Goal: Information Seeking & Learning: Check status

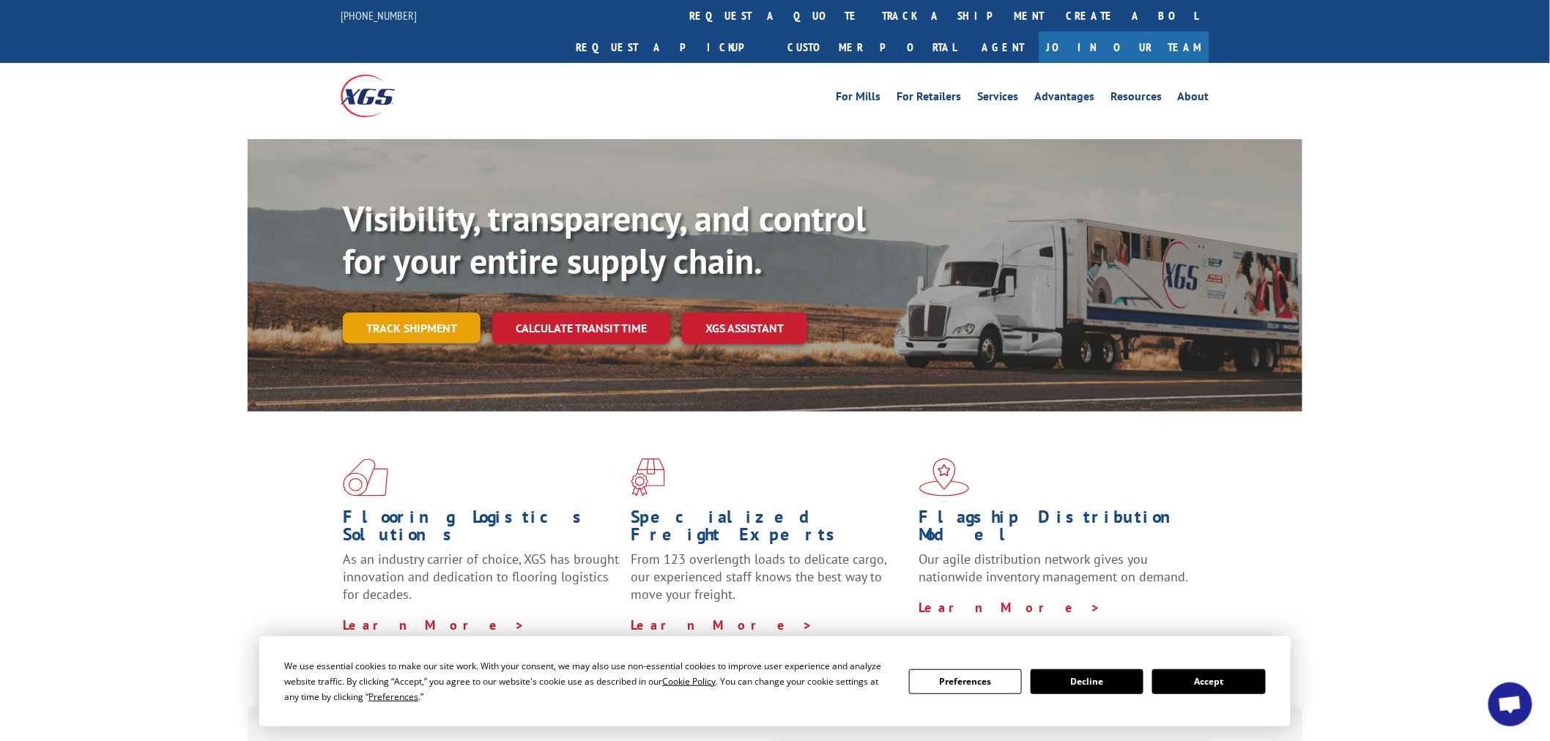
click at [460, 313] on link "Track shipment" at bounding box center [412, 328] width 138 height 31
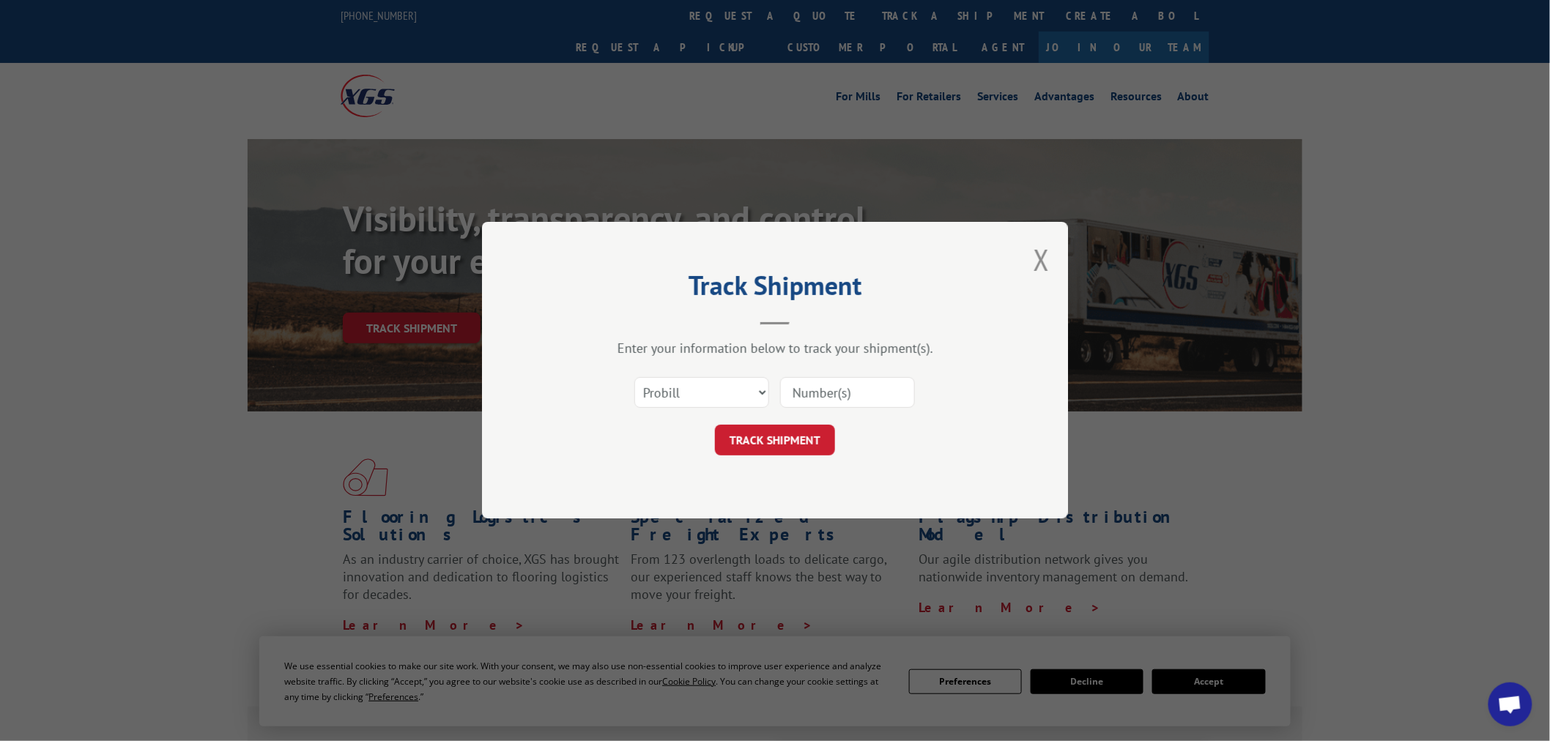
click at [749, 419] on form "Select category... Probill BOL PO TRACK SHIPMENT" at bounding box center [775, 412] width 440 height 87
click at [703, 377] on div "Select category... Probill BOL PO" at bounding box center [701, 394] width 133 height 34
click at [694, 384] on select "Select category... Probill BOL PO" at bounding box center [701, 393] width 135 height 31
select select "po"
click at [634, 378] on select "Select category... Probill BOL PO" at bounding box center [701, 393] width 135 height 31
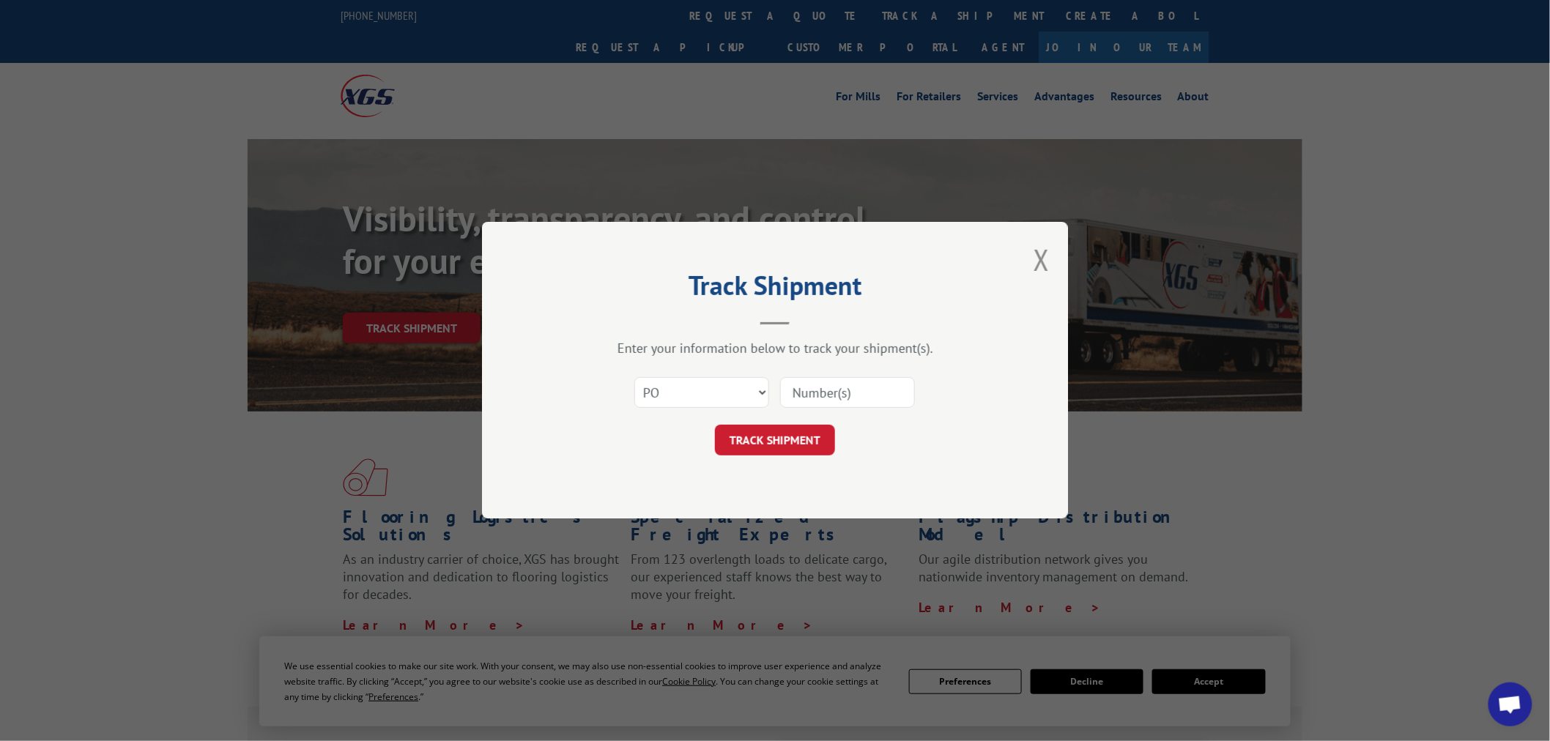
click at [833, 404] on input at bounding box center [847, 393] width 135 height 31
paste input "37538256"
type input "37538256"
click at [808, 426] on button "TRACK SHIPMENT" at bounding box center [775, 441] width 120 height 31
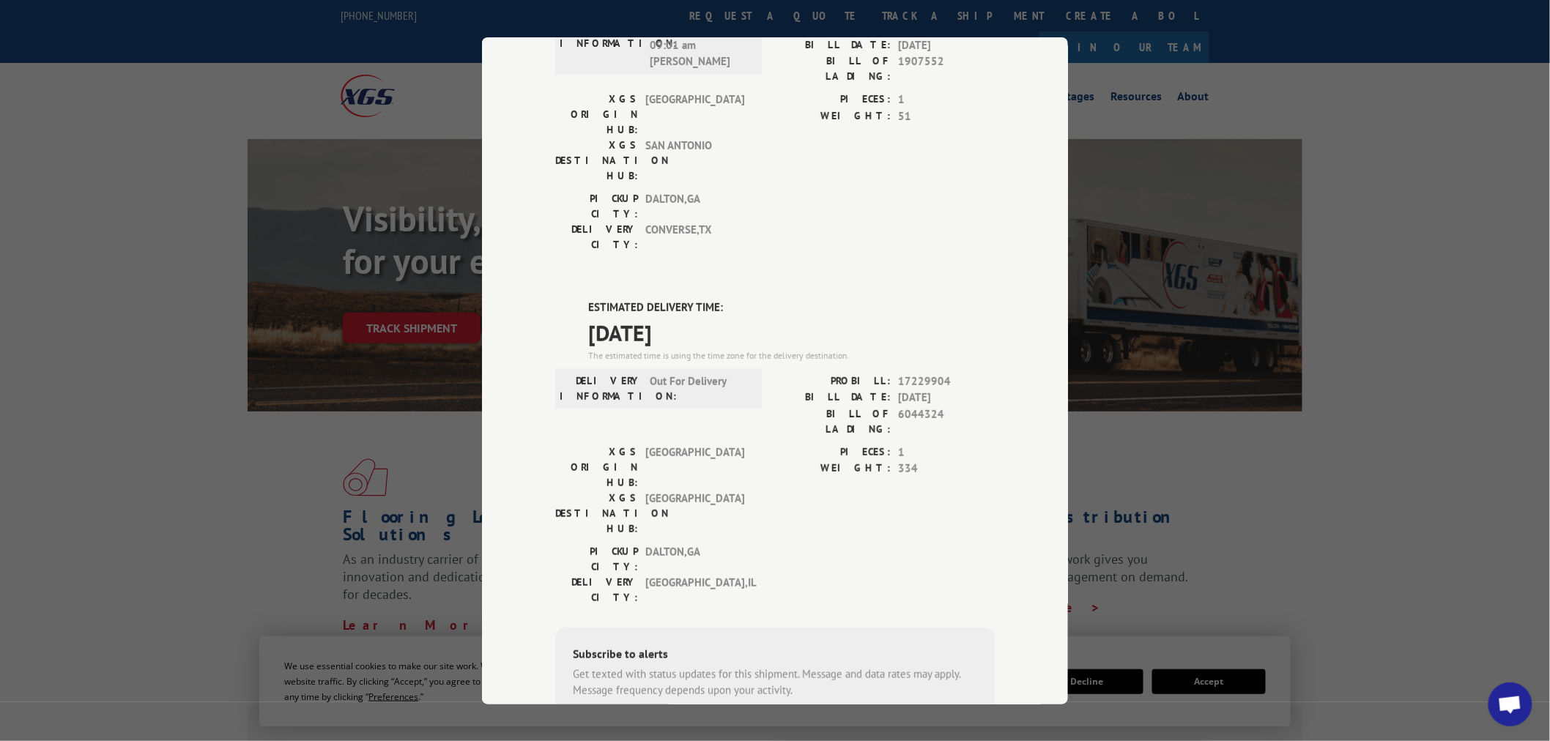
scroll to position [149, 0]
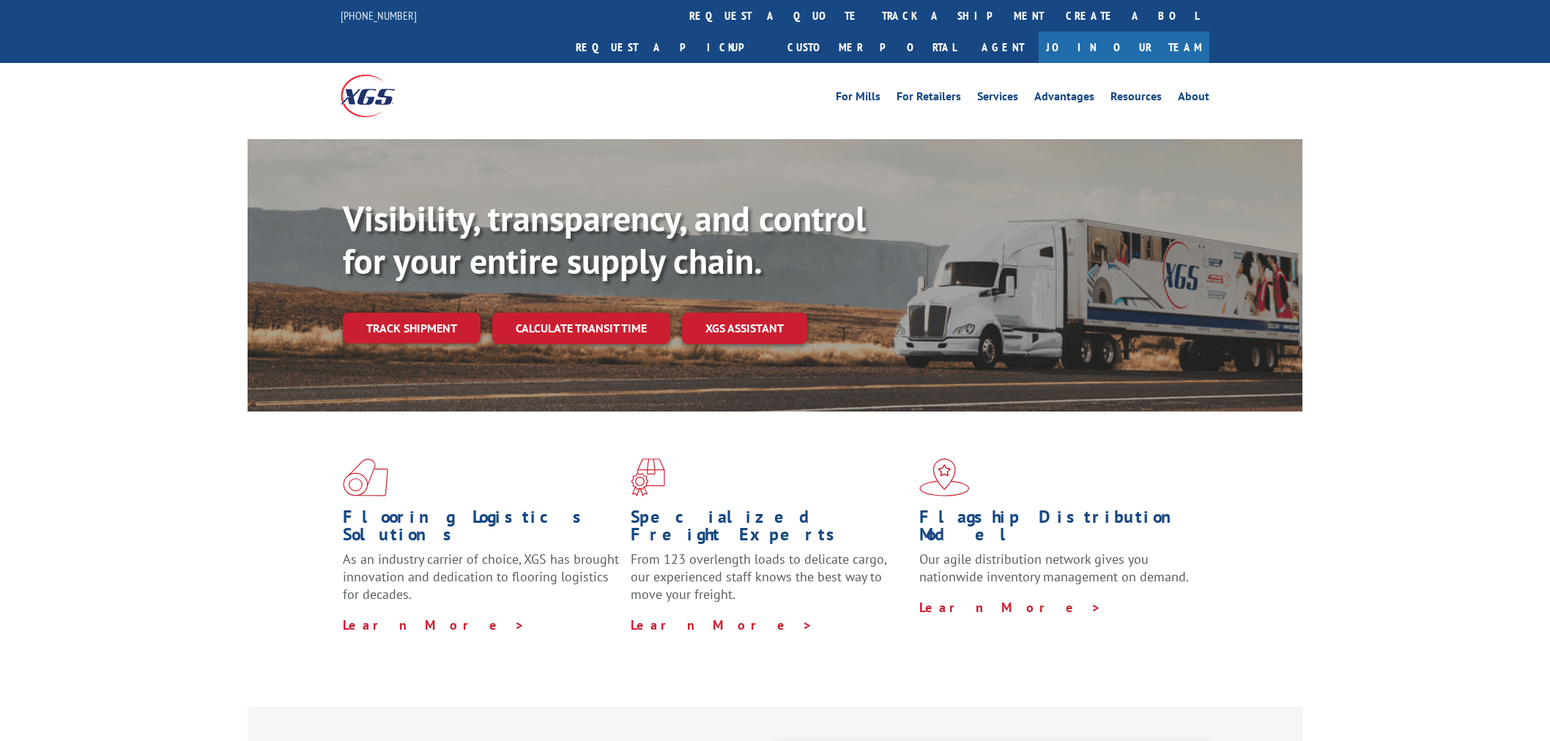
select select "po"
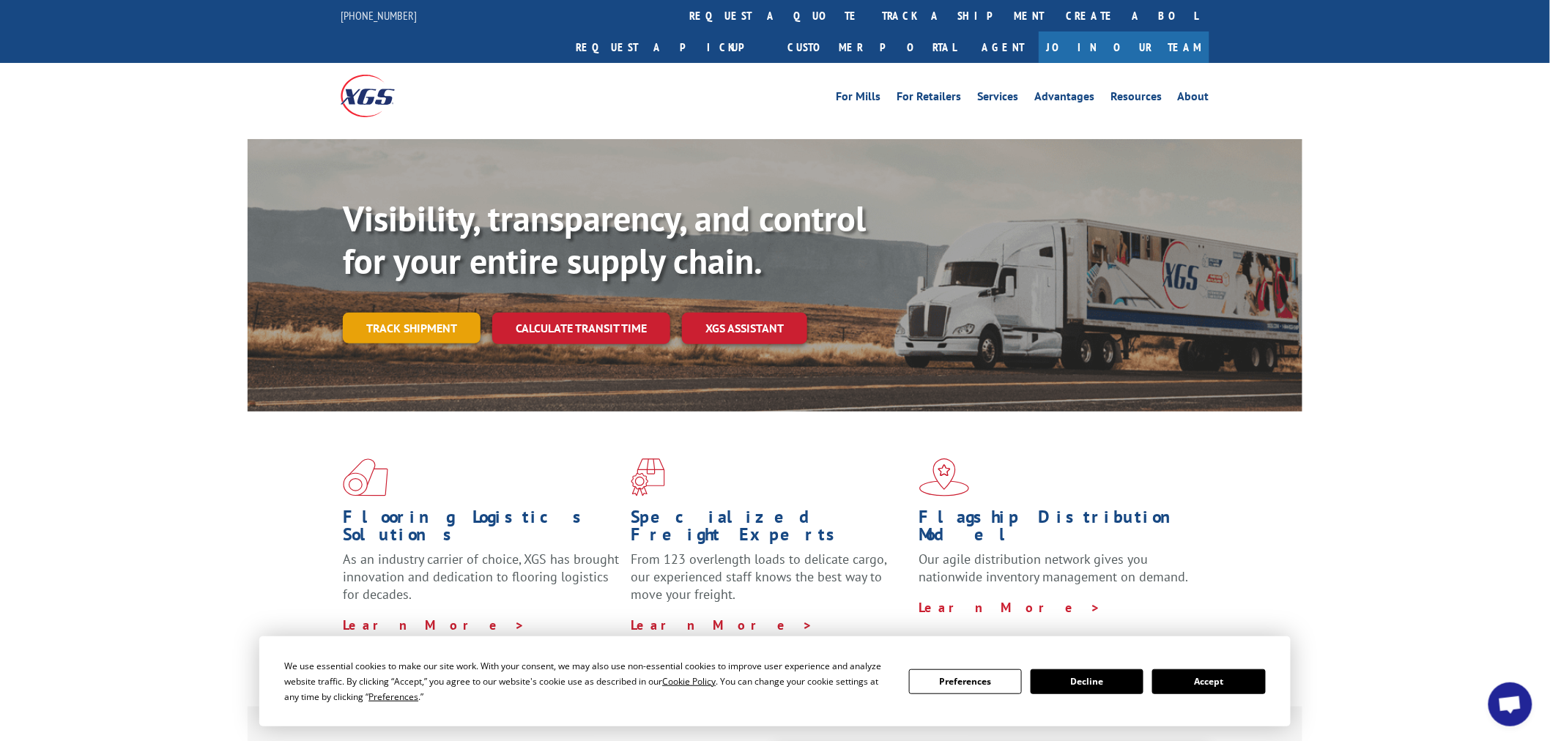
click at [422, 313] on link "Track shipment" at bounding box center [412, 328] width 138 height 31
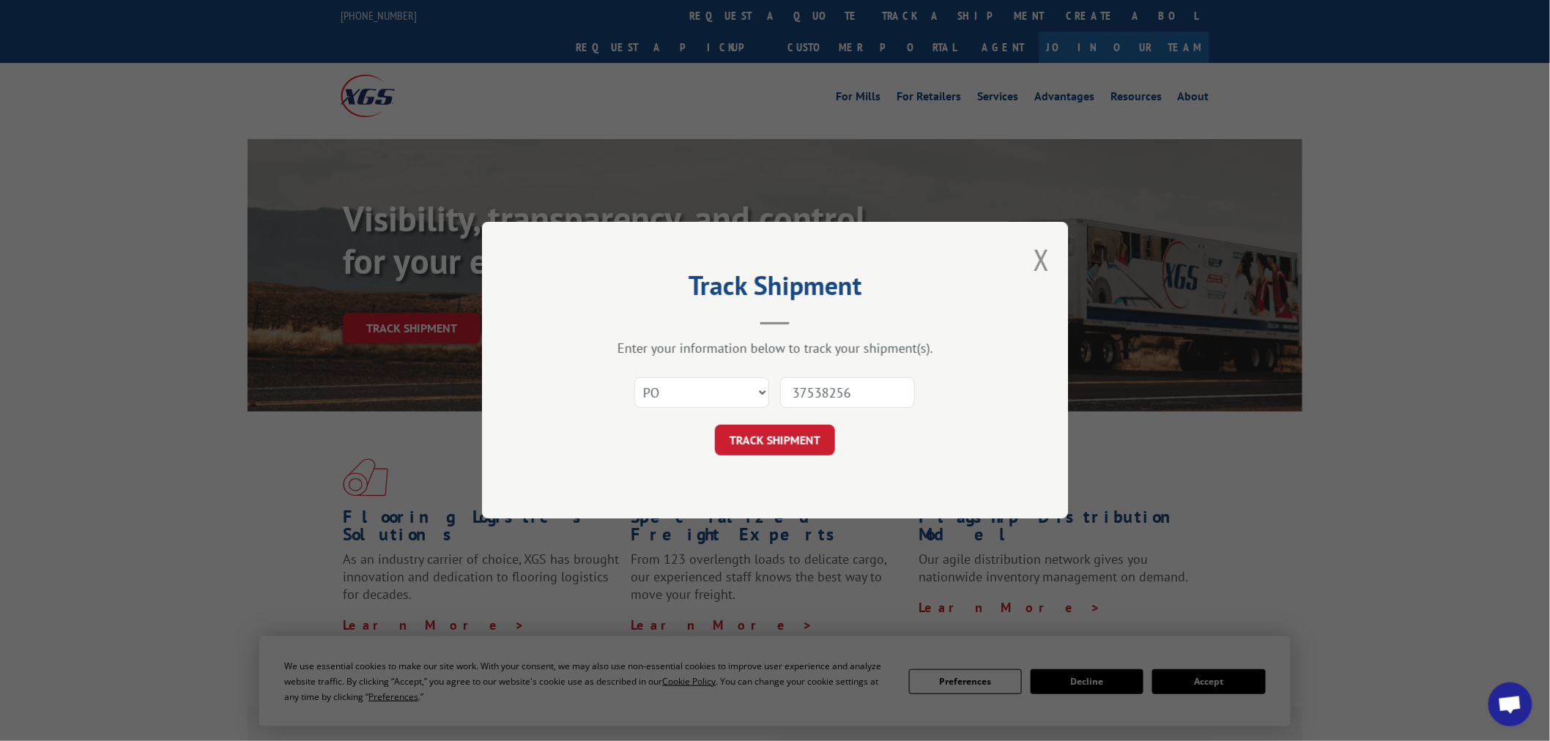
click at [863, 385] on input "37538256" at bounding box center [847, 393] width 135 height 31
paste input "61"
type input "37538261"
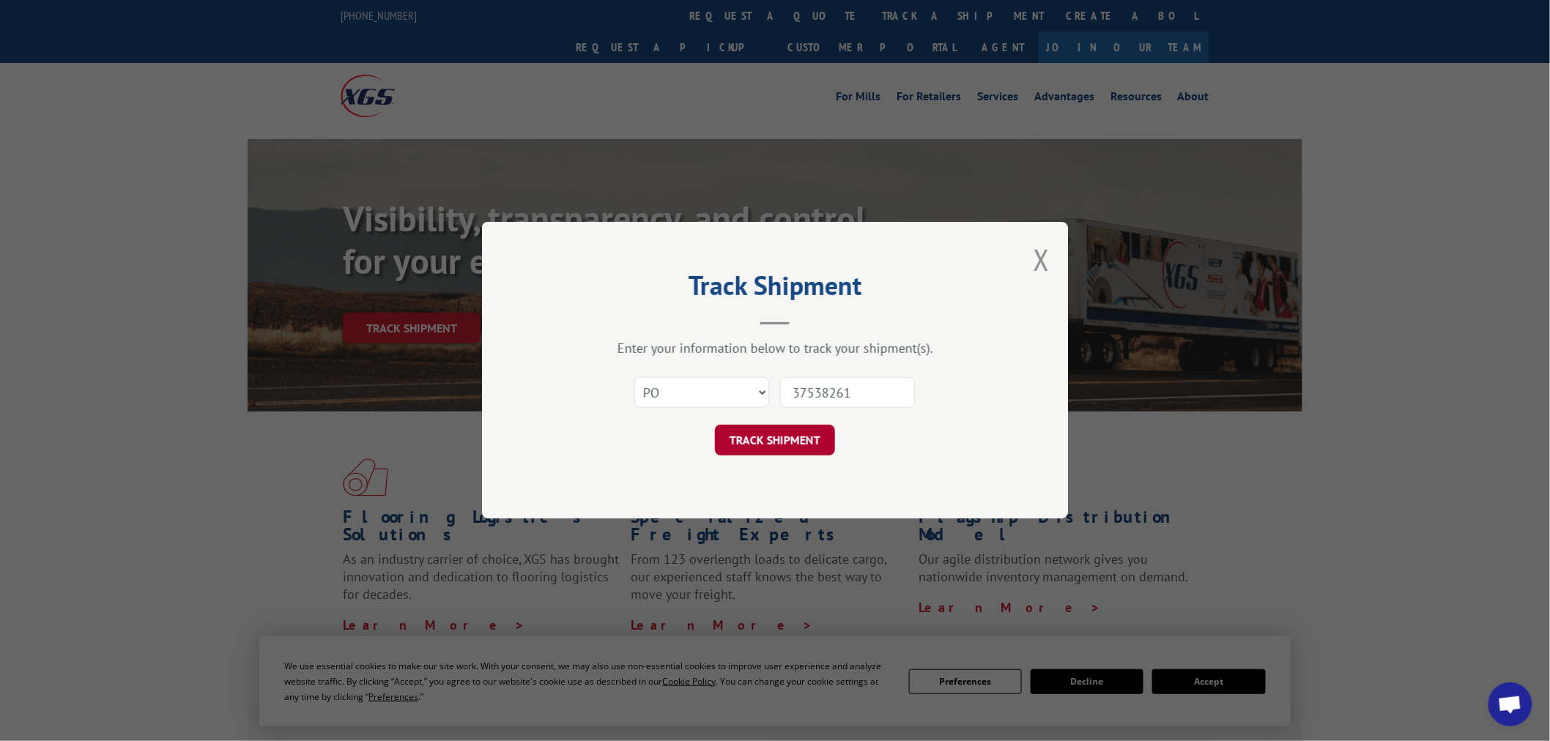
click at [794, 435] on button "TRACK SHIPMENT" at bounding box center [775, 441] width 120 height 31
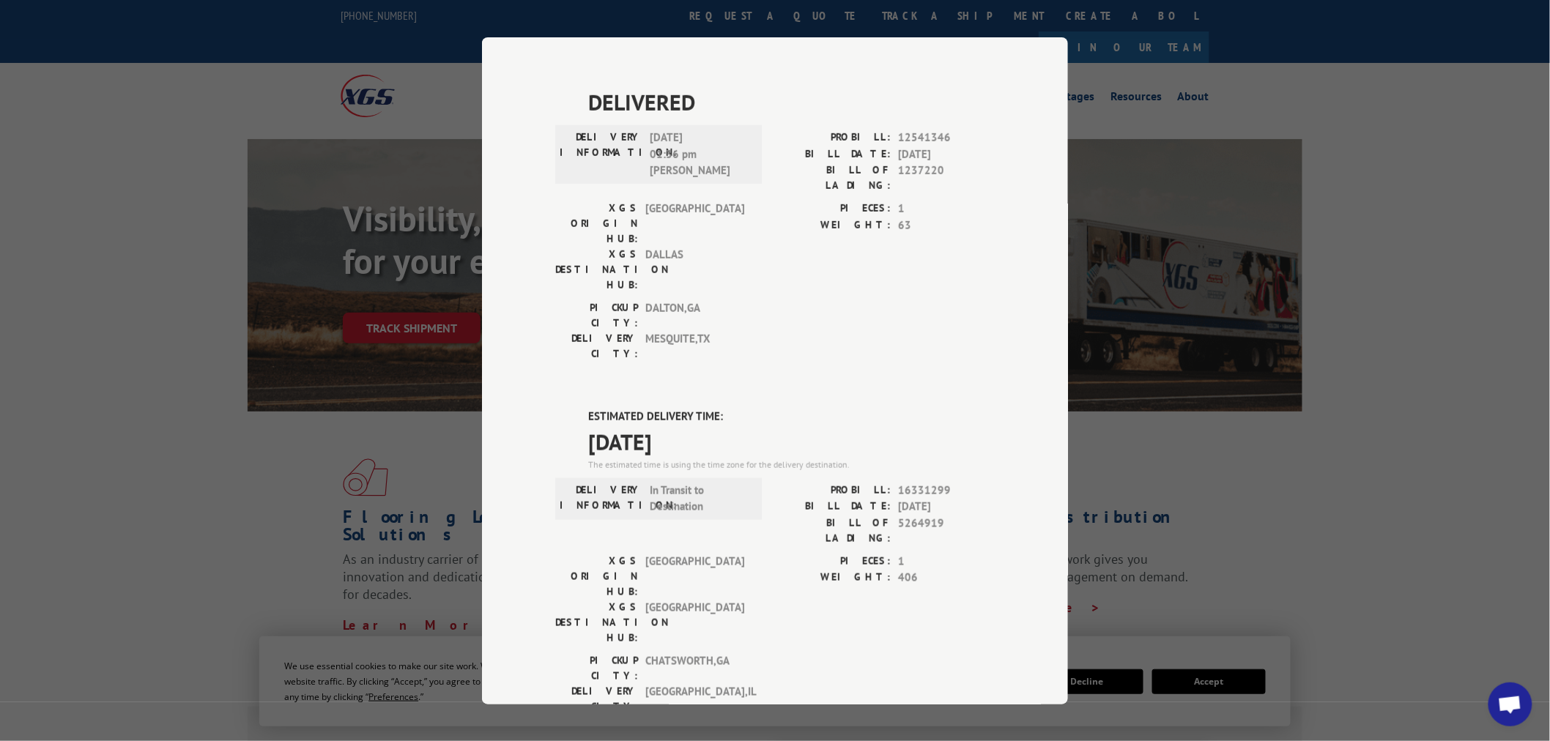
scroll to position [466, 0]
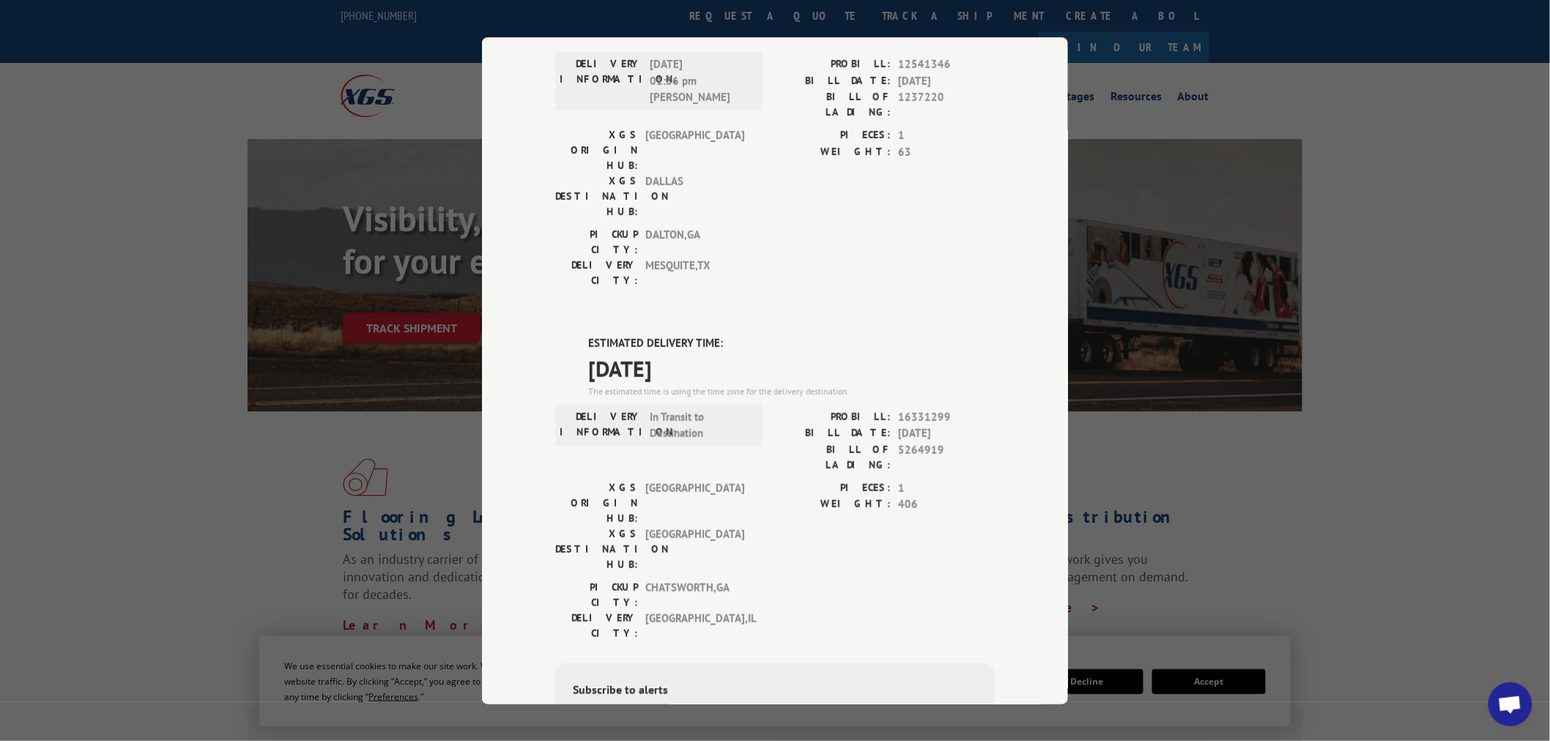
click at [1303, 492] on div "Track Shipment DELIVERED DELIVERY INFORMATION: PROBILL: 10620585 BILL DATE: [DA…" at bounding box center [775, 370] width 1550 height 741
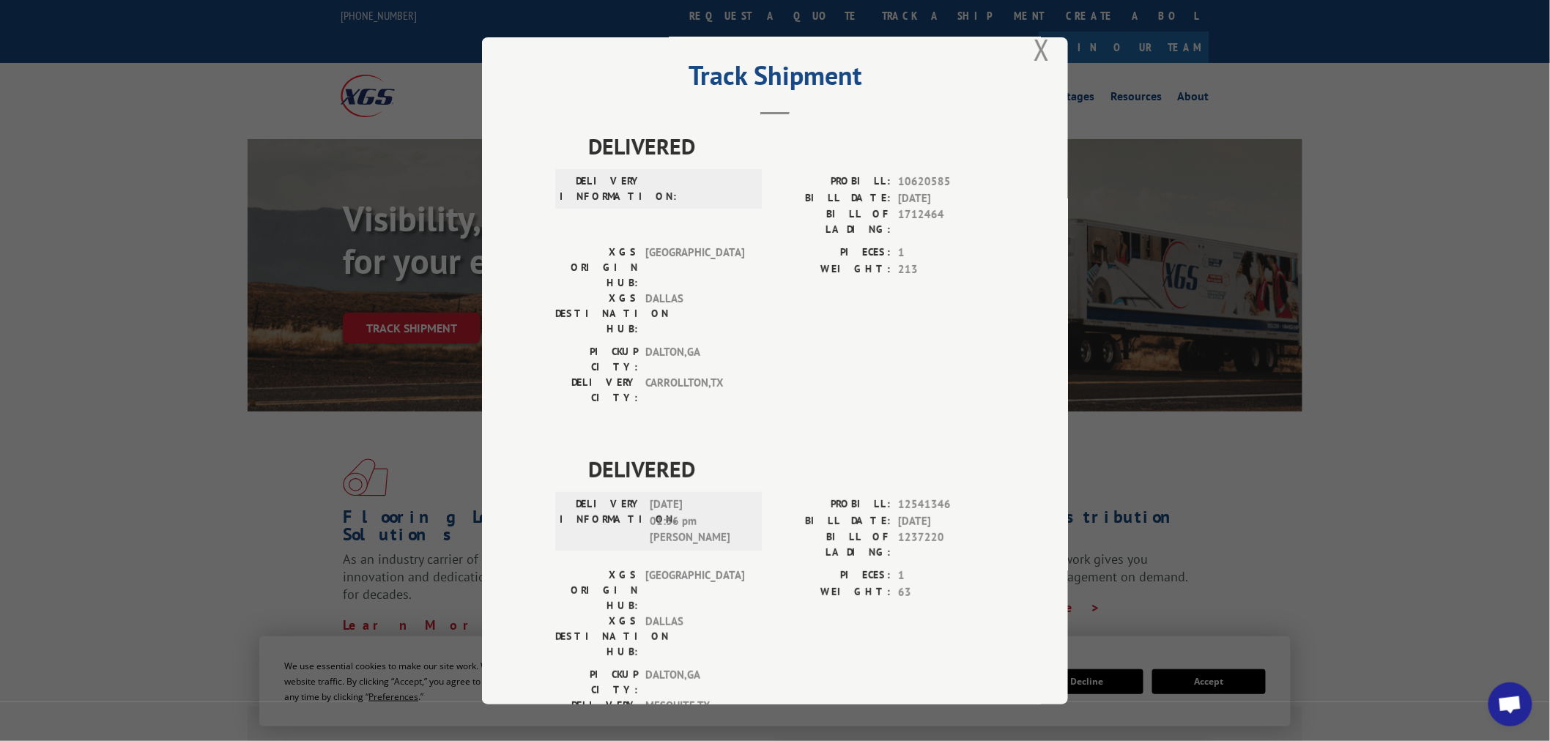
scroll to position [0, 0]
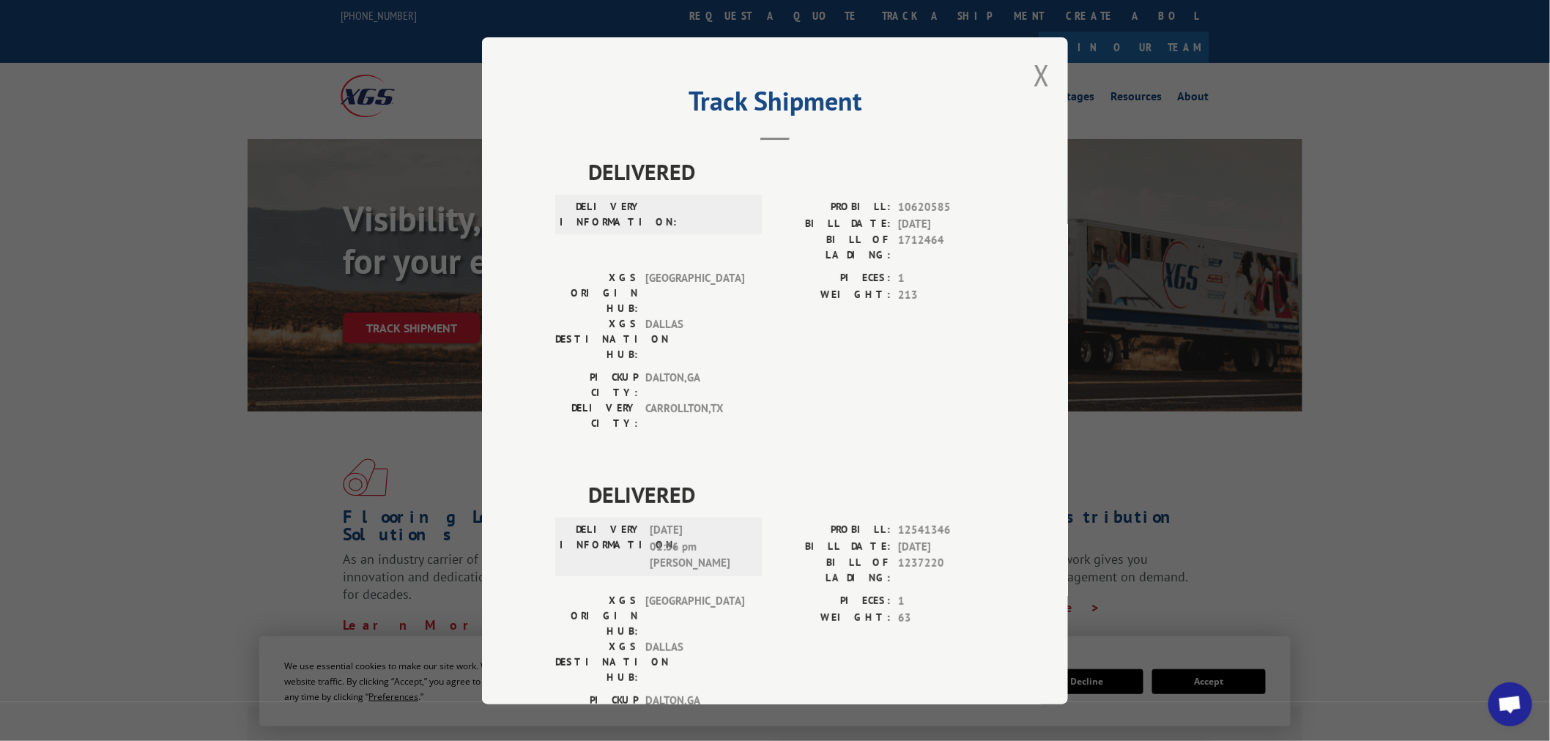
click at [1045, 79] on div "Track Shipment DELIVERED DELIVERY INFORMATION: PROBILL: 10620585 BILL DATE: [DA…" at bounding box center [775, 370] width 586 height 667
click at [1037, 81] on button "Close modal" at bounding box center [1042, 75] width 16 height 39
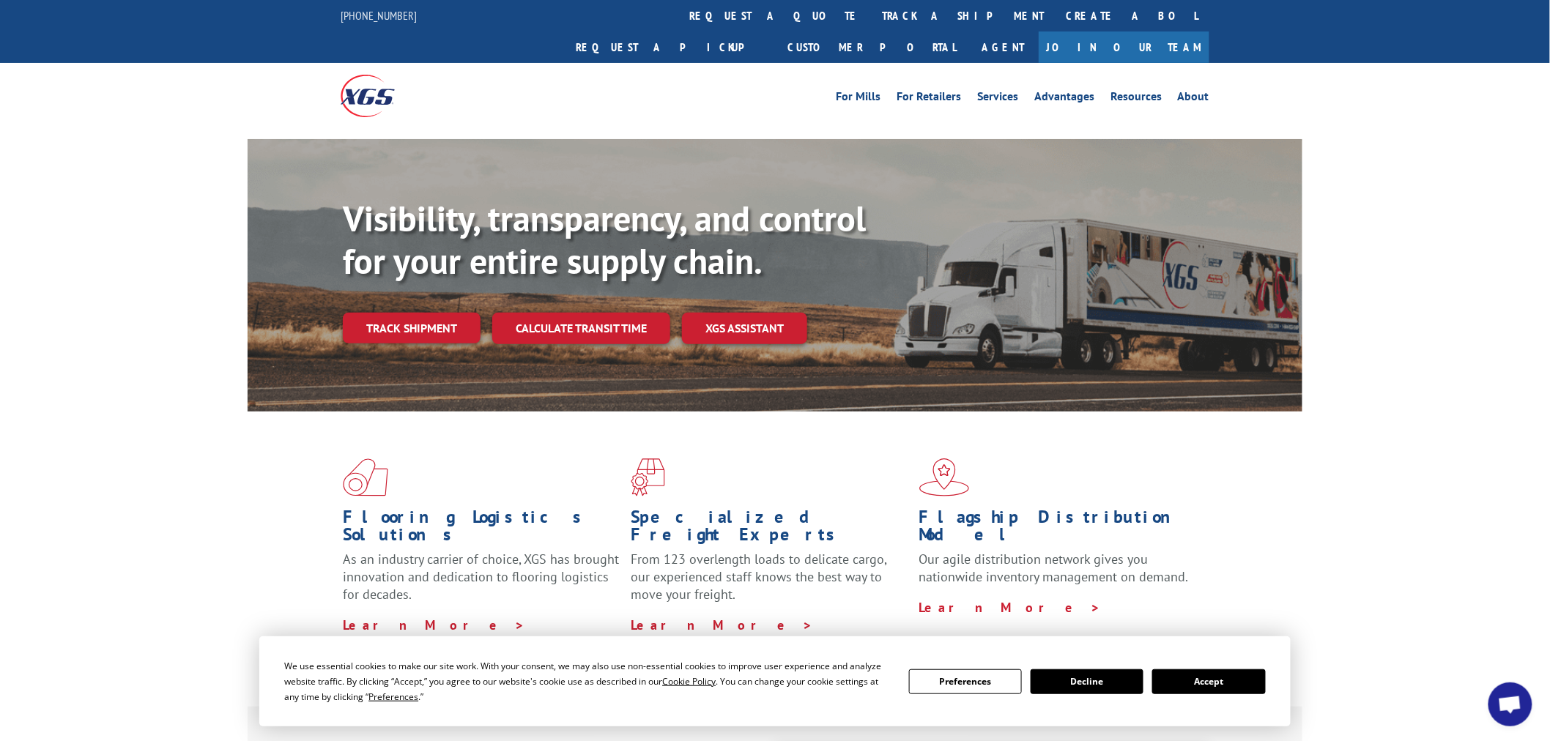
click at [377, 313] on link "Track shipment" at bounding box center [412, 328] width 138 height 31
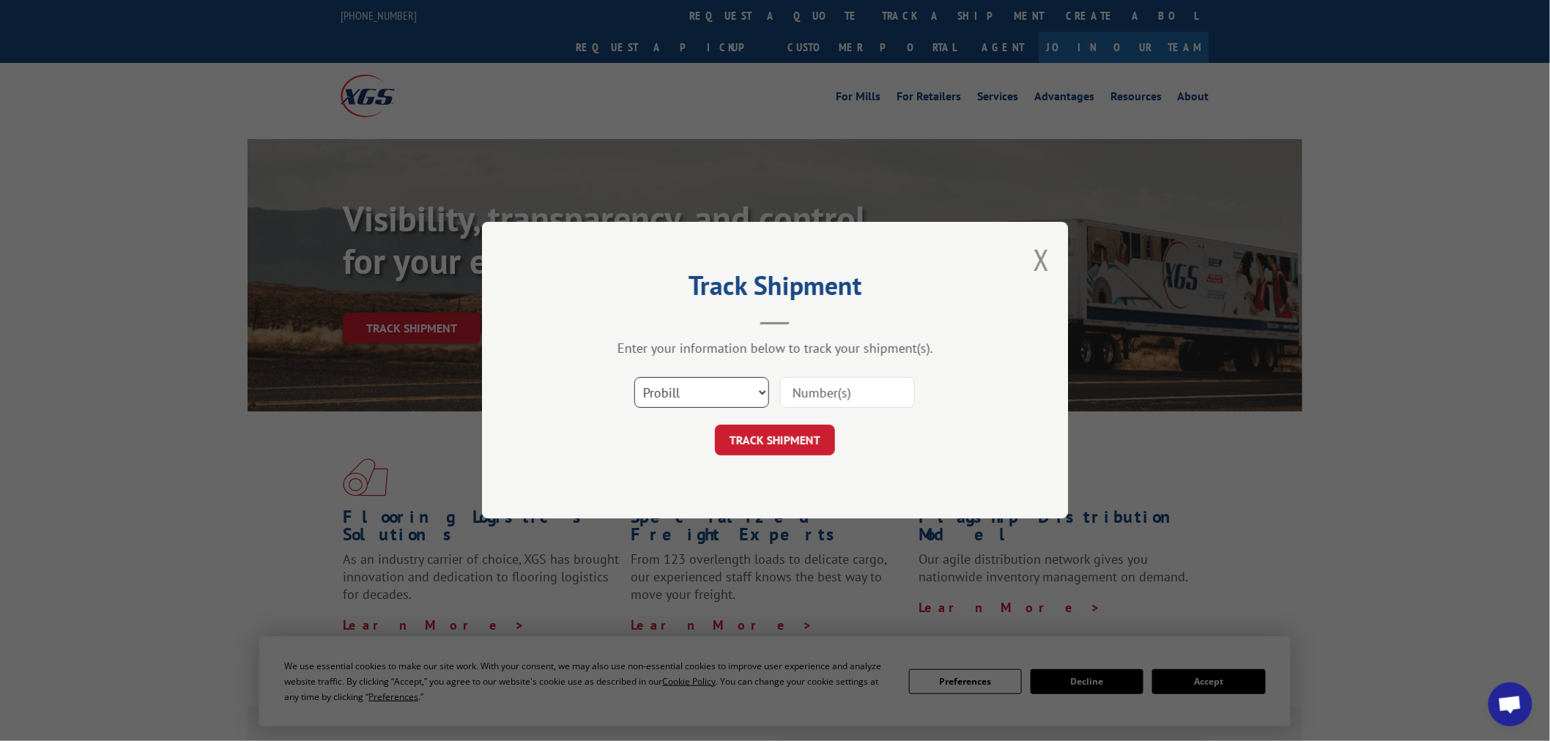
click at [711, 398] on select "Select category... Probill BOL PO" at bounding box center [701, 393] width 135 height 31
select select "po"
click at [634, 378] on select "Select category... Probill BOL PO" at bounding box center [701, 393] width 135 height 31
click at [831, 391] on input at bounding box center [847, 393] width 135 height 31
paste input "37538279"
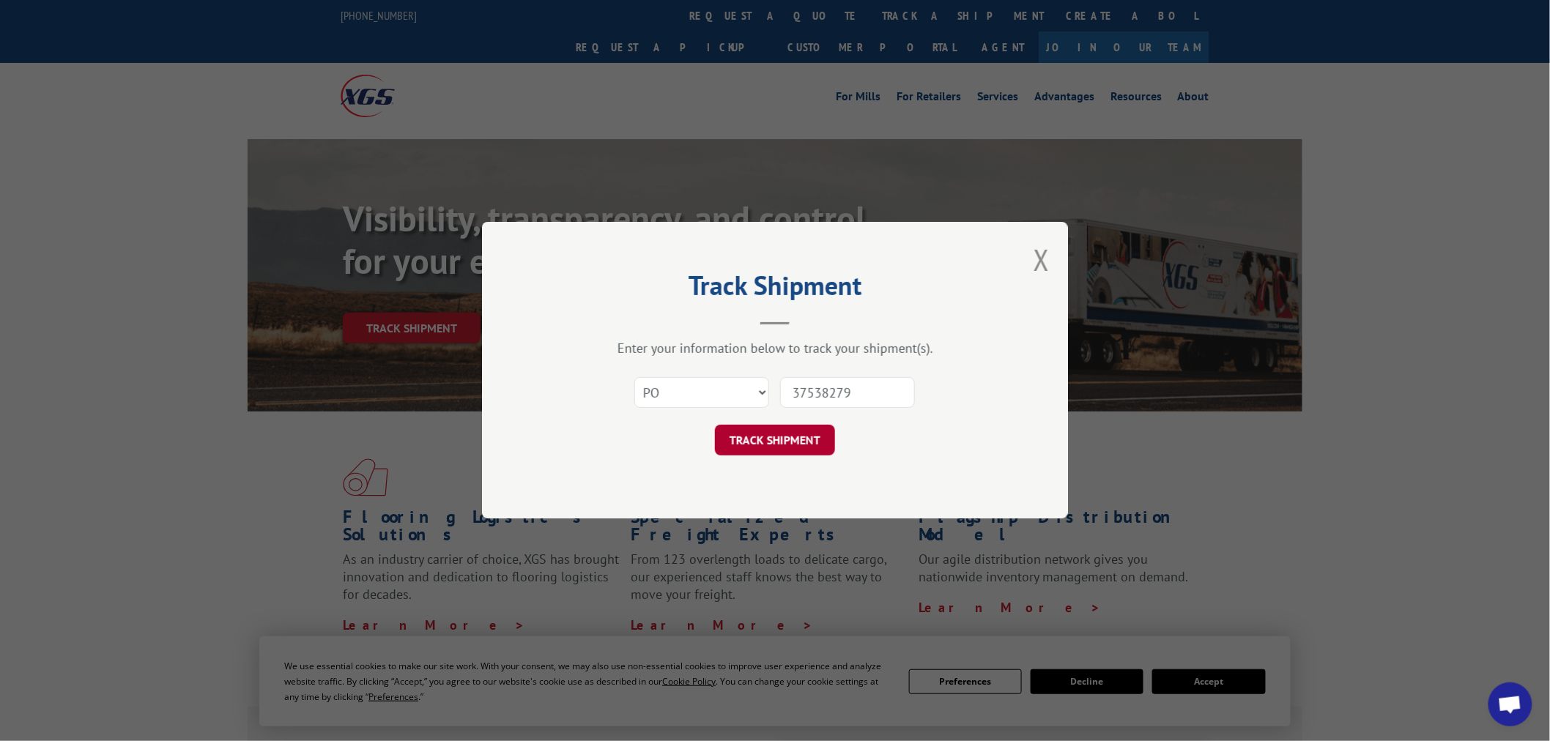
type input "37538279"
click at [771, 444] on button "TRACK SHIPMENT" at bounding box center [775, 441] width 120 height 31
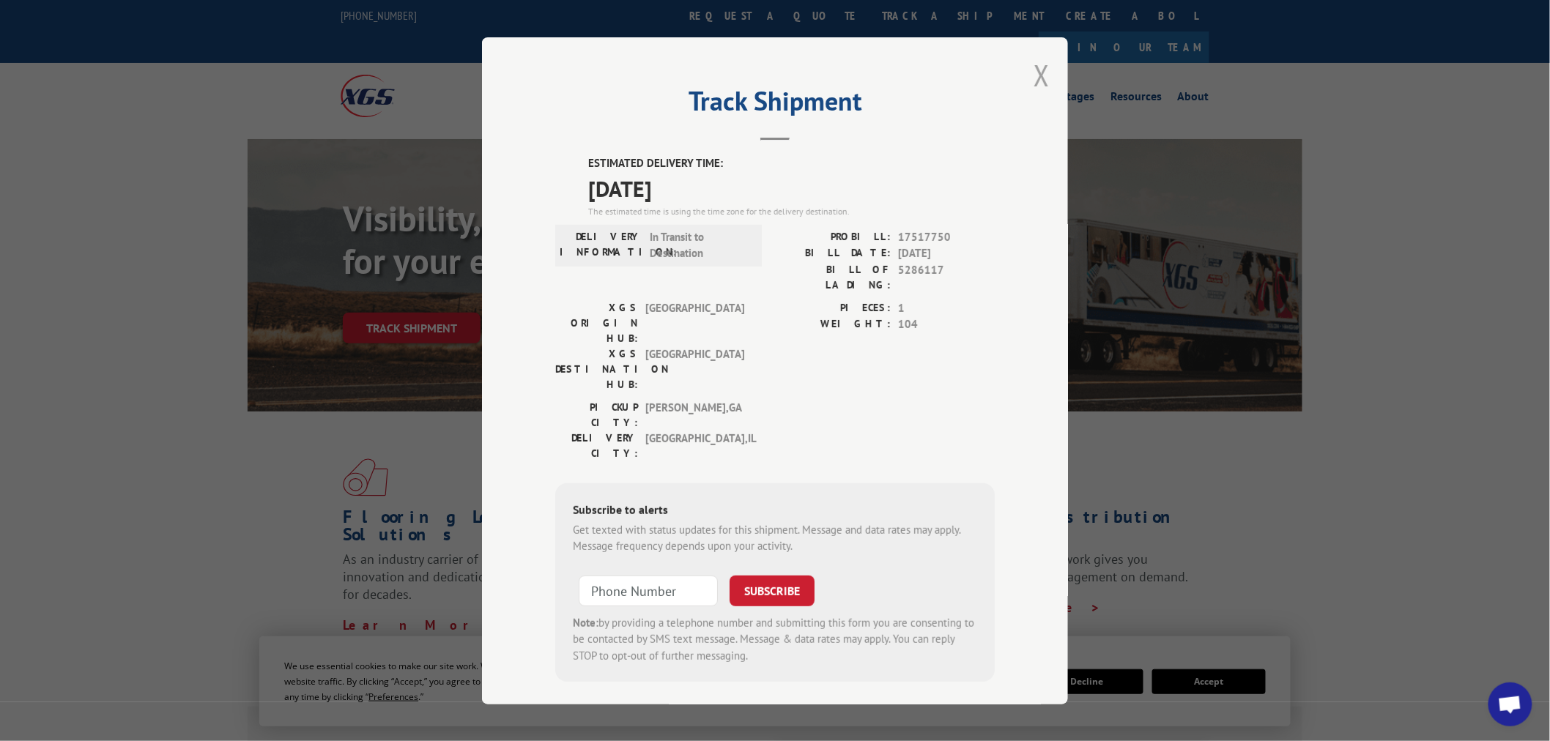
click at [1042, 85] on button "Close modal" at bounding box center [1042, 75] width 16 height 39
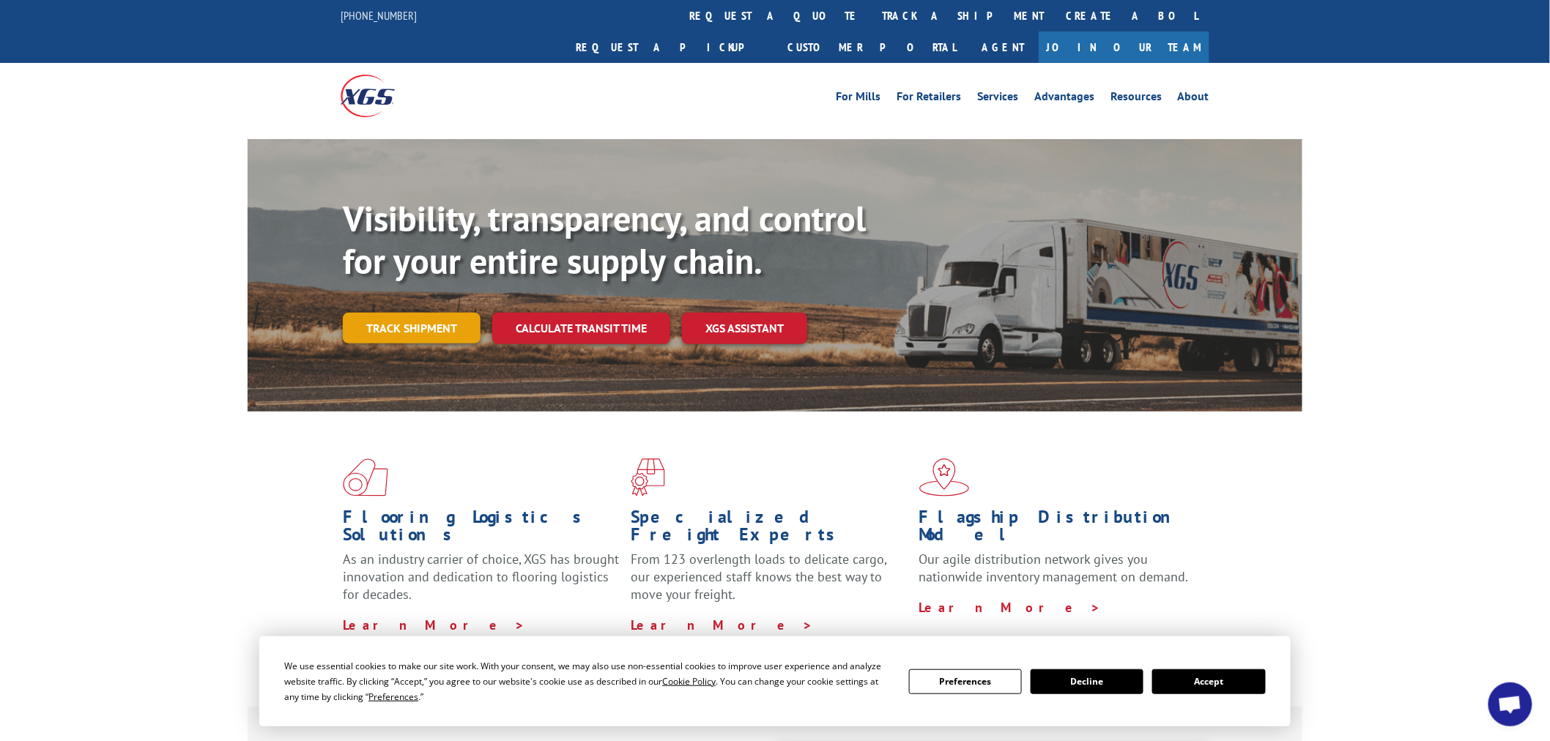
click at [445, 313] on link "Track shipment" at bounding box center [412, 328] width 138 height 31
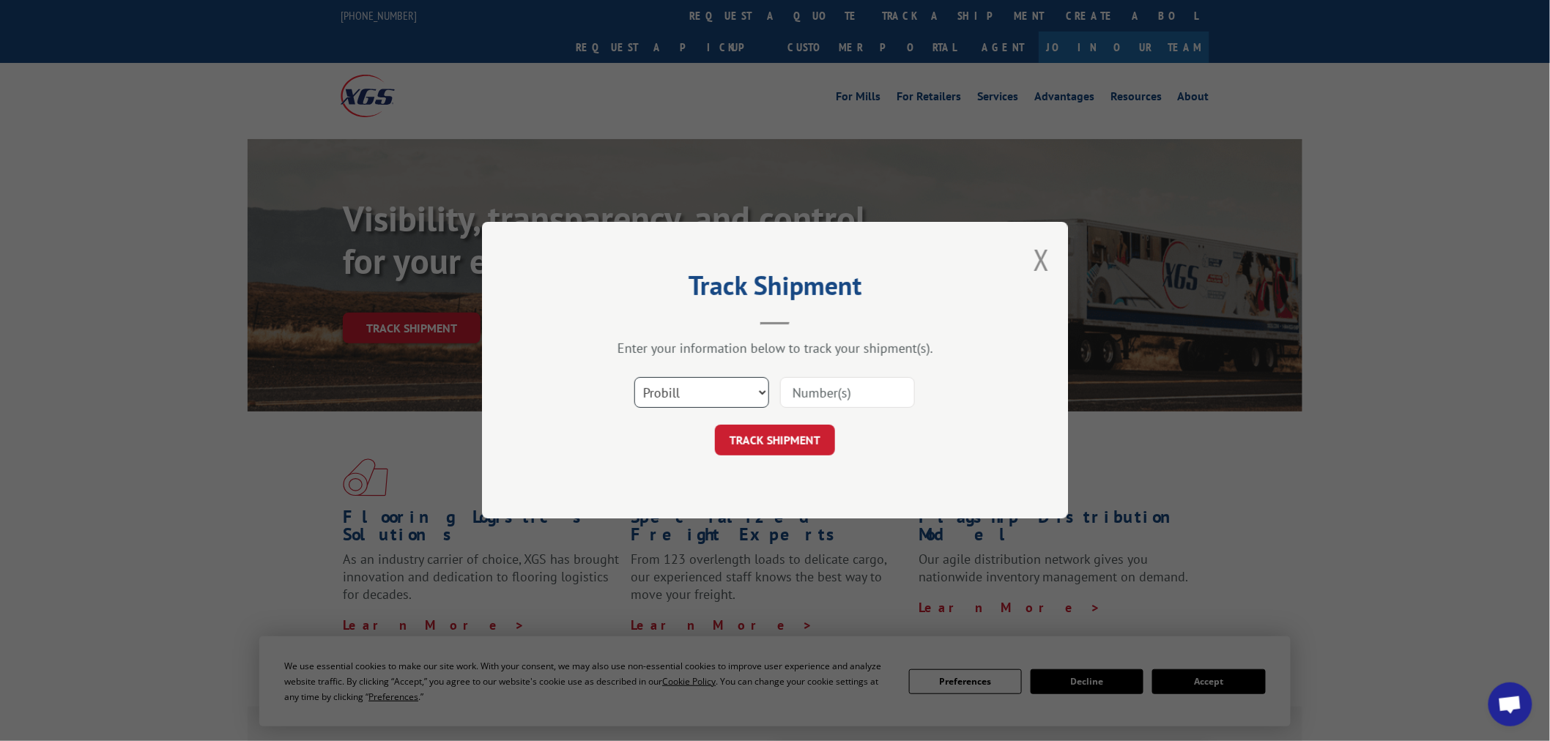
click at [700, 404] on select "Select category... Probill BOL PO" at bounding box center [701, 393] width 135 height 31
select select "po"
click at [634, 378] on select "Select category... Probill BOL PO" at bounding box center [701, 393] width 135 height 31
click at [801, 399] on input at bounding box center [847, 393] width 135 height 31
paste input "37538280"
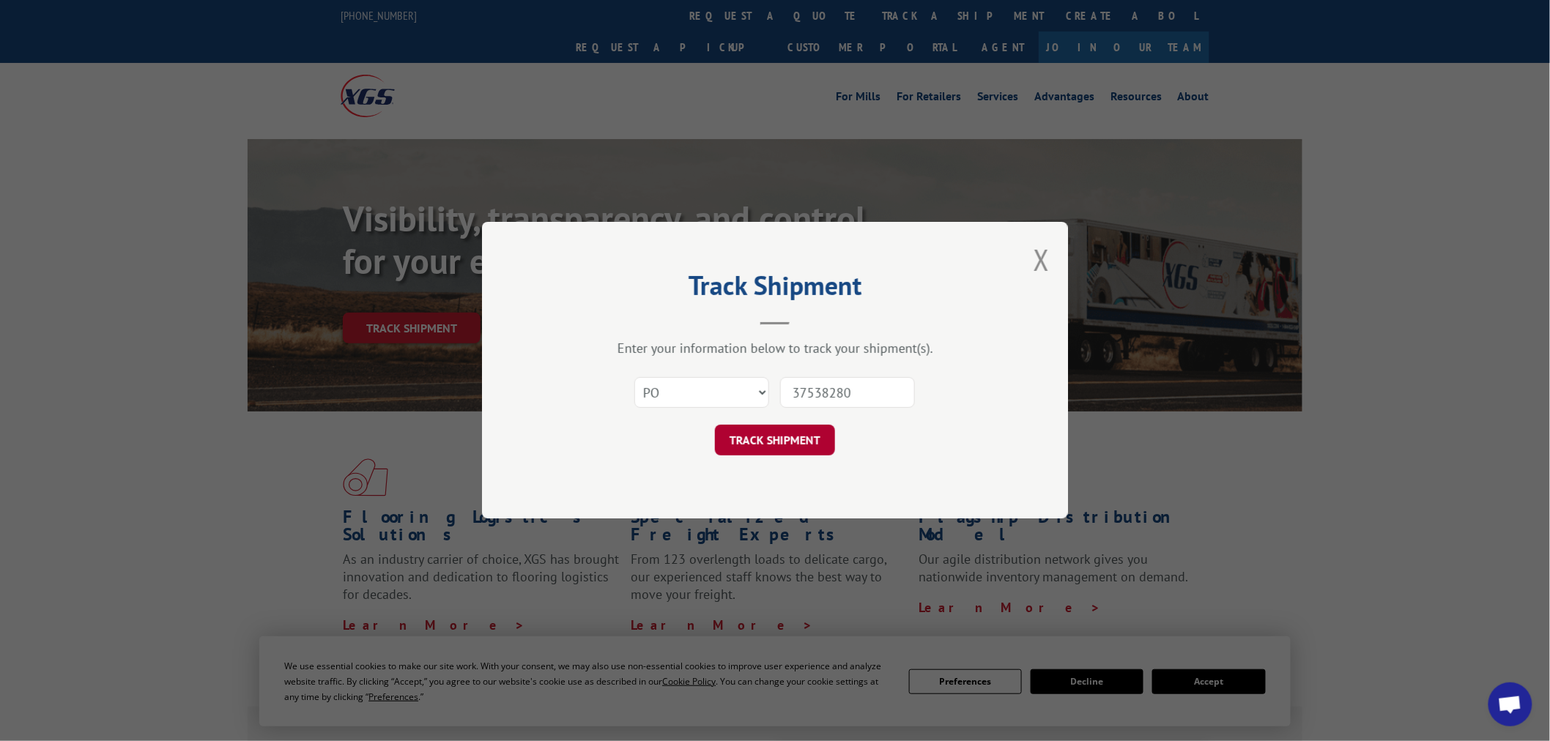
type input "37538280"
click at [799, 437] on button "TRACK SHIPMENT" at bounding box center [775, 441] width 120 height 31
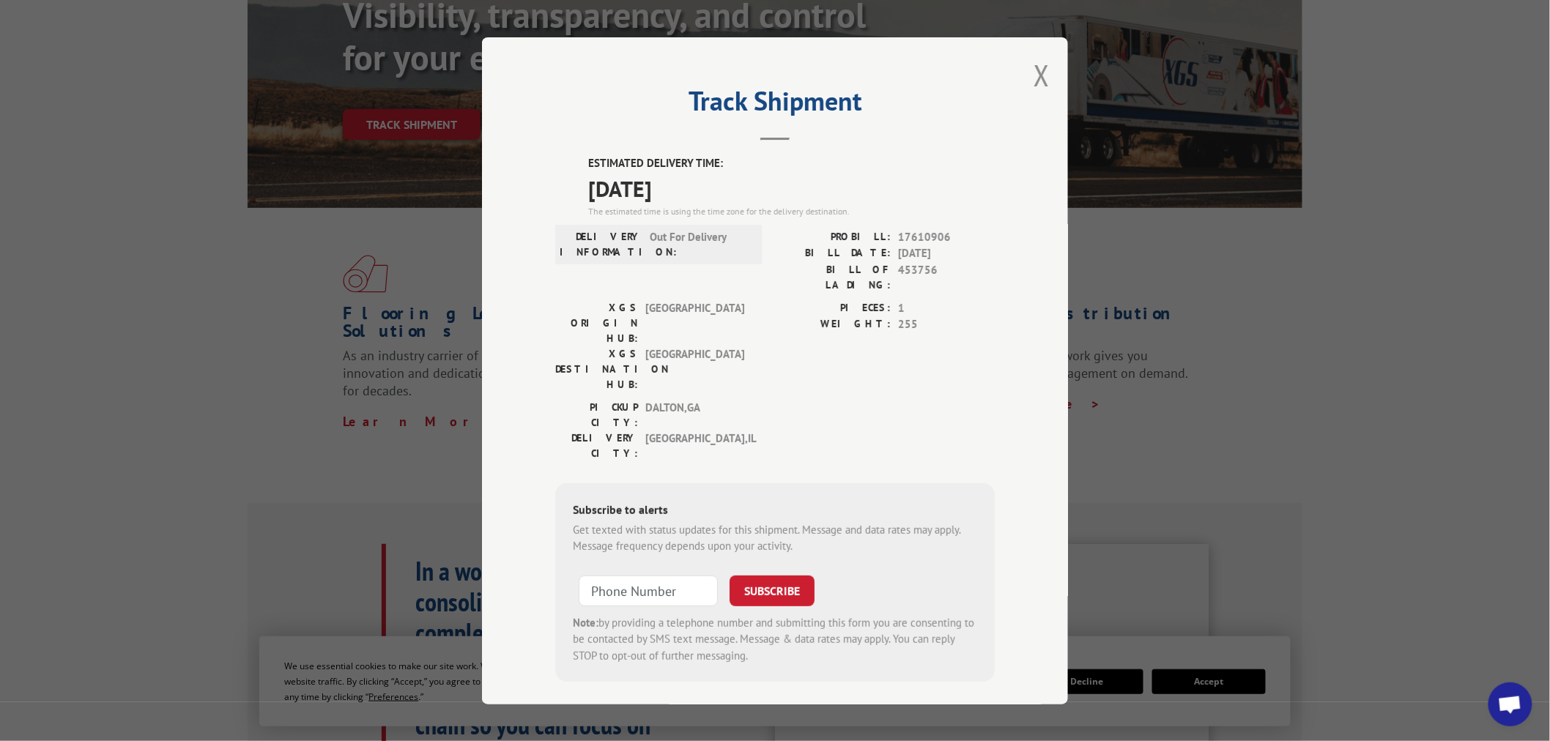
scroll to position [569, 0]
